Goal: Task Accomplishment & Management: Manage account settings

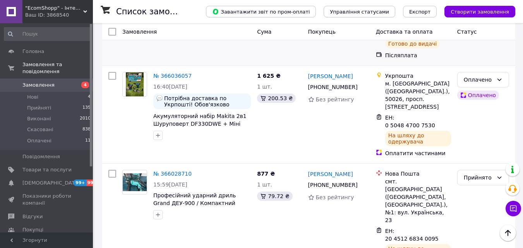
scroll to position [1358, 0]
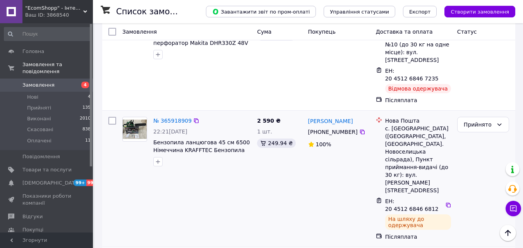
scroll to position [464, 0]
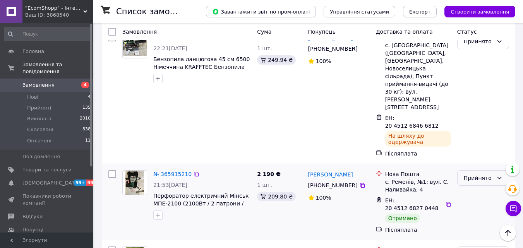
click at [494, 170] on div "Прийнято" at bounding box center [483, 177] width 52 height 15
click at [486, 148] on li "Виконано" at bounding box center [482, 149] width 51 height 14
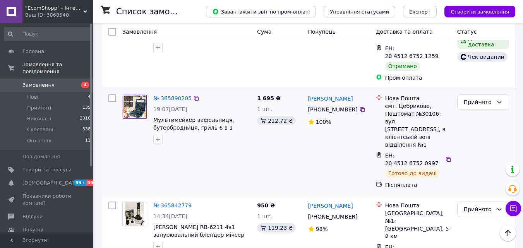
scroll to position [735, 0]
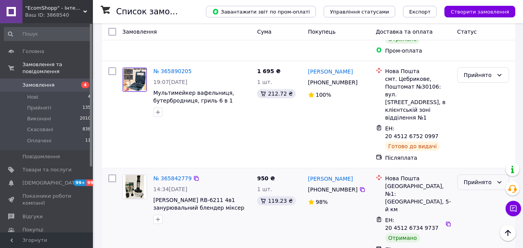
click at [478, 178] on div "Прийнято" at bounding box center [477, 182] width 29 height 9
click at [467, 116] on li "Виконано" at bounding box center [482, 114] width 51 height 14
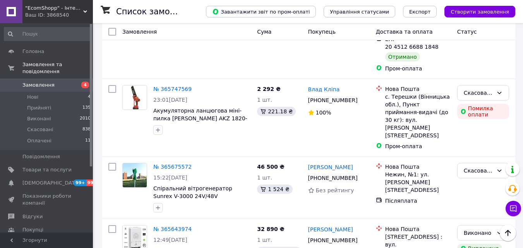
scroll to position [1298, 0]
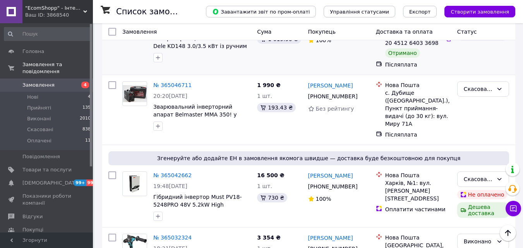
scroll to position [1371, 0]
